Goal: Transaction & Acquisition: Purchase product/service

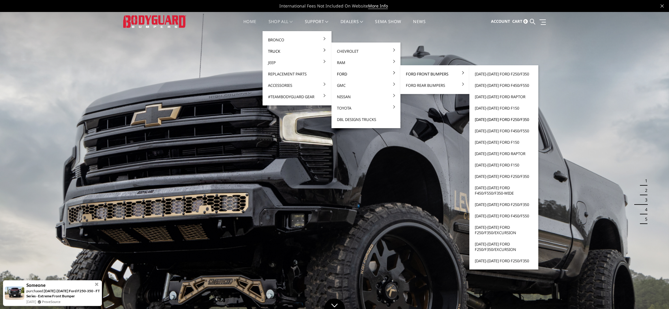
click at [495, 119] on link "[DATE]-[DATE] Ford F250/F350" at bounding box center [504, 119] width 64 height 11
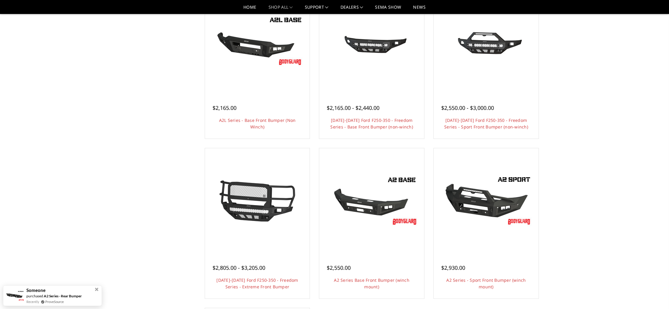
scroll to position [250, 0]
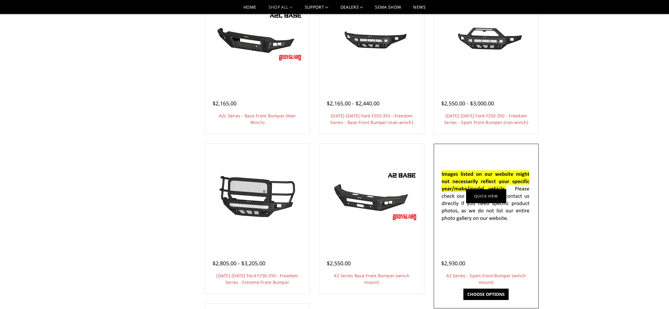
click at [477, 197] on link "Quick view" at bounding box center [486, 196] width 40 height 14
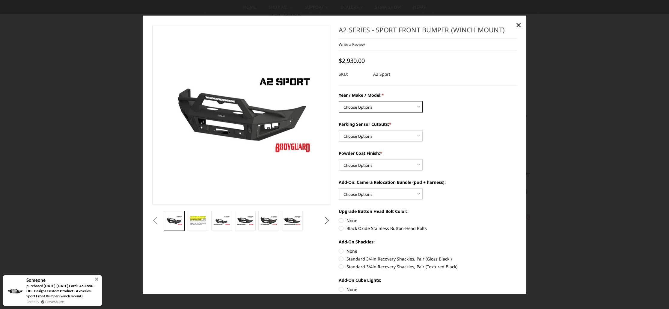
click at [370, 109] on select "Choose Options Chevrolet 20-23 2500 / 3500 Ford 17-22 F250 / F350 Ford 17-22 F4…" at bounding box center [381, 106] width 84 height 11
select select "826"
click at [339, 102] on select "Choose Options Chevrolet 20-23 2500 / 3500 Ford 17-22 F250 / F350 Ford 17-22 F4…" at bounding box center [381, 106] width 84 height 11
click at [366, 140] on select "Choose Options Yes - I have front parking sensors No - I do NOT have parking se…" at bounding box center [381, 135] width 84 height 11
select select "540"
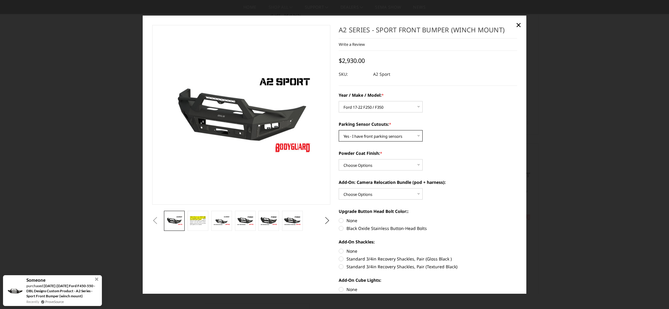
click at [339, 131] on select "Choose Options Yes - I have front parking sensors No - I do NOT have parking se…" at bounding box center [381, 135] width 84 height 11
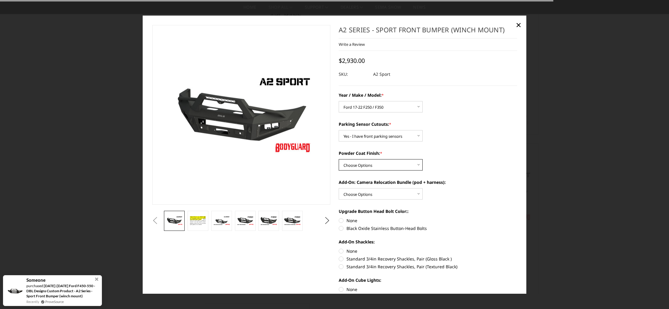
click at [370, 164] on select "Choose Options Bare metal (included) Texture Black Powder Coat" at bounding box center [381, 164] width 84 height 11
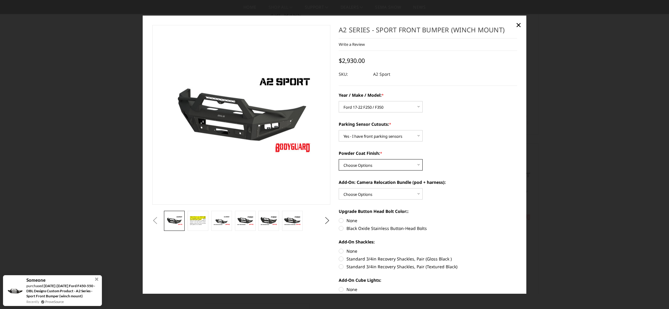
select select "518"
click at [339, 160] on select "Choose Options Bare metal (included) Texture Black Powder Coat" at bounding box center [381, 164] width 84 height 11
click at [375, 193] on select "Choose Options WITH front camera relocation harness + pod mount WITHOUT front c…" at bounding box center [381, 193] width 84 height 11
select select "1699"
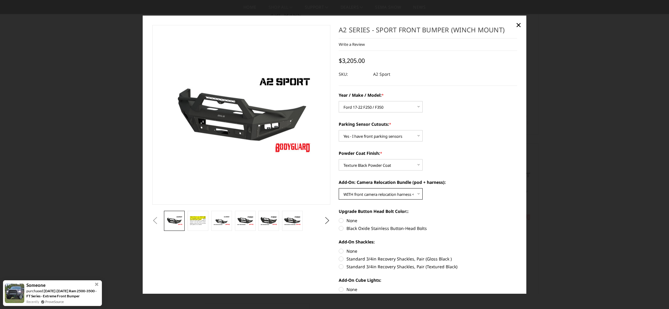
click at [339, 189] on select "Choose Options WITH front camera relocation harness + pod mount WITHOUT front c…" at bounding box center [381, 193] width 84 height 11
click at [434, 204] on div "Year / Make / Model: * Choose Options Chevrolet 20-23 2500 / 3500 Ford 17-22 F2…" at bounding box center [428, 288] width 178 height 392
click at [340, 228] on label "Black Oxide Stainless Button-Head Bolts" at bounding box center [428, 228] width 178 height 6
click at [517, 218] on input "Black Oxide Stainless Button-Head Bolts" at bounding box center [517, 217] width 0 height 0
radio input "true"
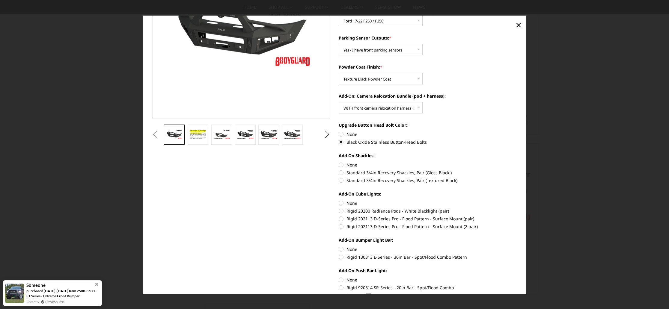
scroll to position [87, 0]
click at [342, 135] on label "None" at bounding box center [428, 133] width 178 height 6
click at [339, 131] on input "None" at bounding box center [339, 130] width 0 height 0
radio input "true"
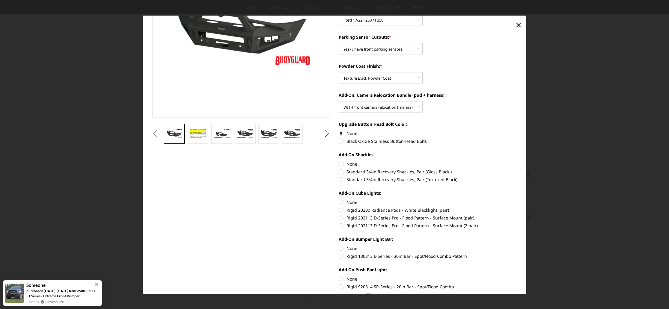
scroll to position [87, 0]
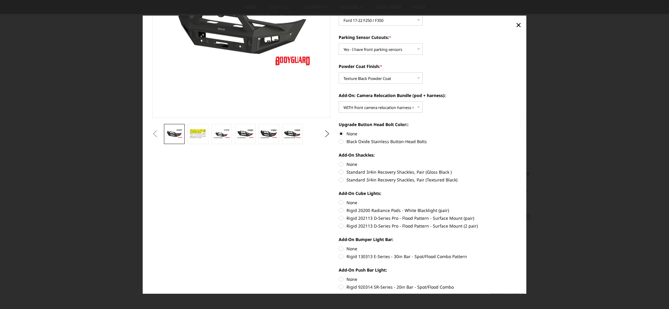
click at [340, 172] on label "Standard 3/4in Recovery Shackles, Pair (Gloss Black )" at bounding box center [428, 172] width 178 height 6
click at [517, 161] on input "Standard 3/4in Recovery Shackles, Pair (Gloss Black )" at bounding box center [517, 161] width 0 height 0
radio input "true"
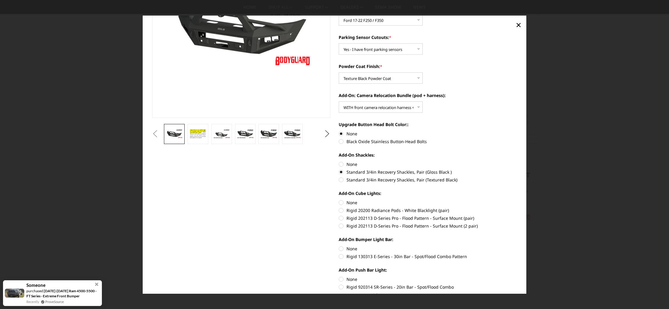
click at [341, 219] on label "Rigid 202113 D-Series Pro - Flood Pattern - Surface Mount (pair)" at bounding box center [428, 218] width 178 height 6
click at [517, 208] on input "Rigid 202113 D-Series Pro - Flood Pattern - Surface Mount (pair)" at bounding box center [517, 207] width 0 height 0
radio input "true"
click at [341, 258] on label "Rigid 130313 E-Series - 30in Bar - Spot/Flood Combo Pattern" at bounding box center [428, 256] width 178 height 6
click at [517, 246] on input "Rigid 130313 E-Series - 30in Bar - Spot/Flood Combo Pattern" at bounding box center [517, 246] width 0 height 0
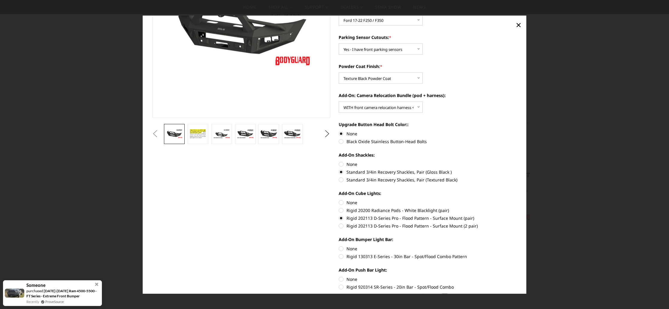
radio input "true"
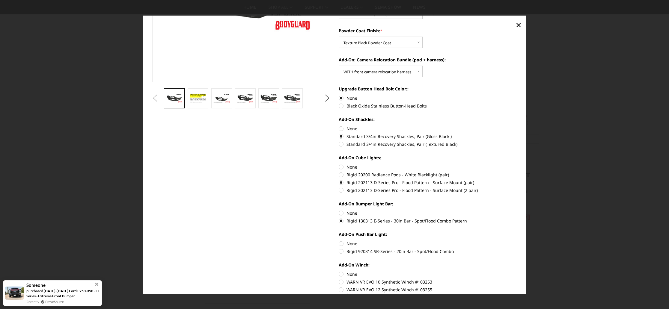
scroll to position [136, 0]
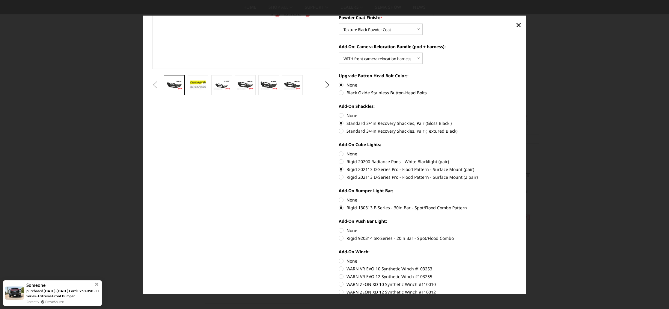
click at [342, 238] on label "Rigid 920314 SR-Series - 20in Bar - Spot/Flood Combo" at bounding box center [428, 238] width 178 height 6
click at [517, 228] on input "Rigid 920314 SR-Series - 20in Bar - Spot/Flood Combo" at bounding box center [517, 227] width 0 height 0
radio input "true"
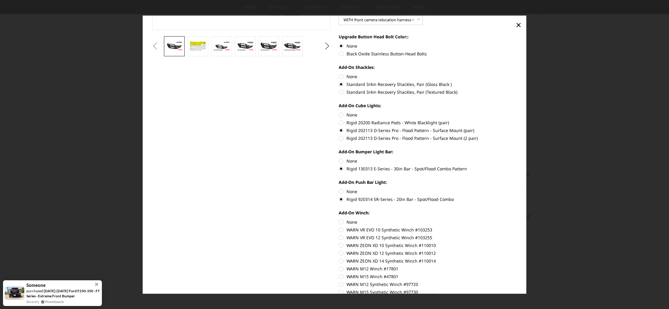
scroll to position [174, 0]
click at [341, 238] on label "WARN VR EVO 12 Synthetic Winch #103255" at bounding box center [428, 238] width 178 height 6
click at [517, 227] on input "WARN VR EVO 12 Synthetic Winch #103255" at bounding box center [517, 227] width 0 height 0
radio input "true"
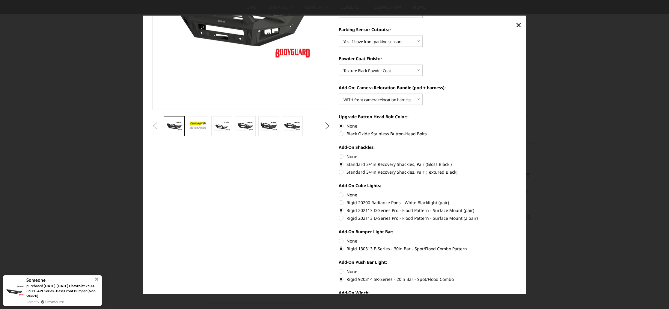
scroll to position [91, 0]
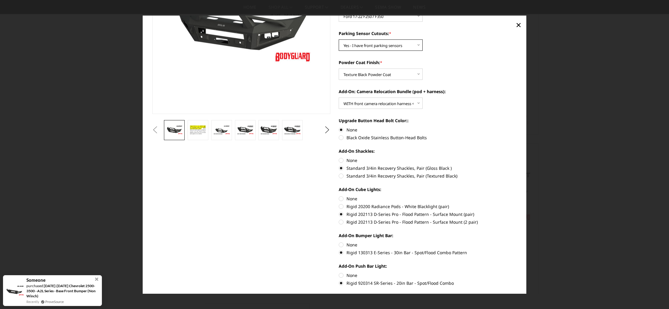
click at [374, 50] on select "Choose Options Yes - I have front parking sensors No - I do NOT have parking se…" at bounding box center [381, 45] width 84 height 11
select select "541"
click at [339, 40] on select "Choose Options Yes - I have front parking sensors No - I do NOT have parking se…" at bounding box center [381, 45] width 84 height 11
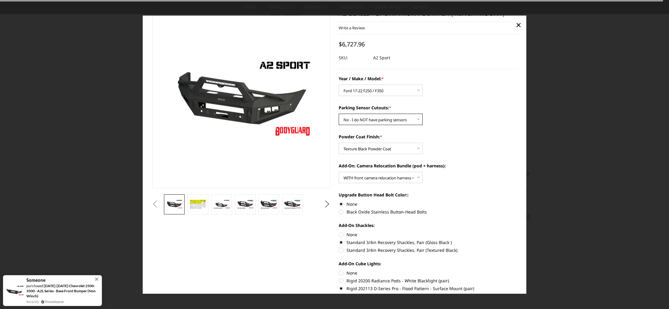
scroll to position [0, 0]
